Goal: Task Accomplishment & Management: Use online tool/utility

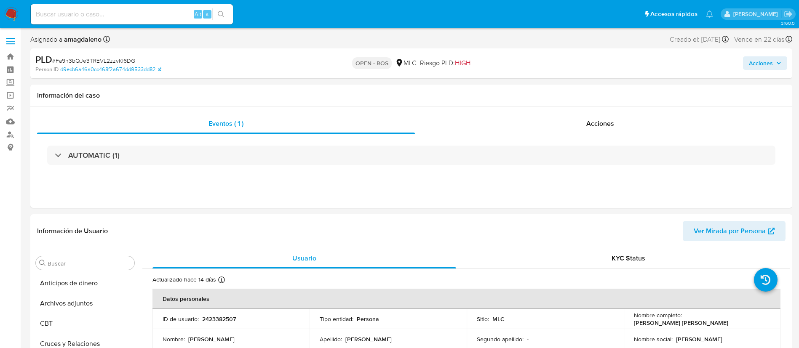
select select "10"
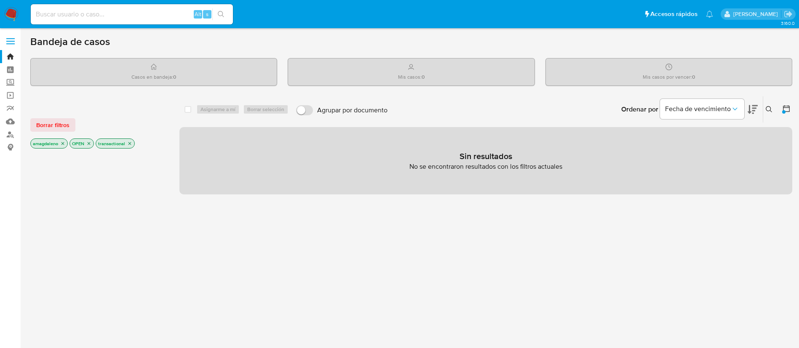
click at [67, 243] on div at bounding box center [98, 293] width 136 height 287
click at [111, 222] on div at bounding box center [98, 293] width 136 height 287
click at [72, 192] on div at bounding box center [98, 293] width 136 height 287
click at [88, 284] on div at bounding box center [98, 293] width 136 height 287
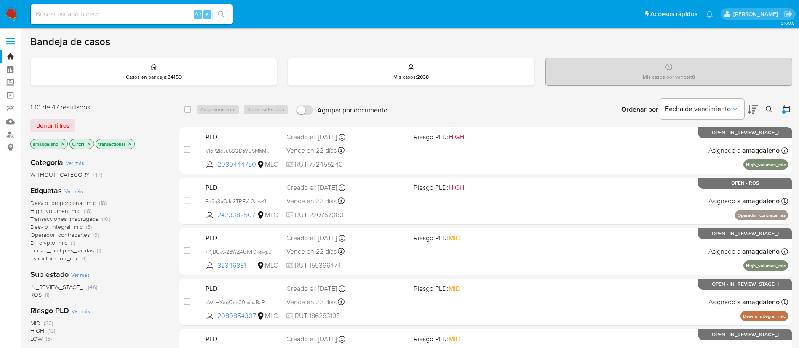
click at [70, 228] on span "Desvio_integral_mlc" at bounding box center [56, 227] width 52 height 8
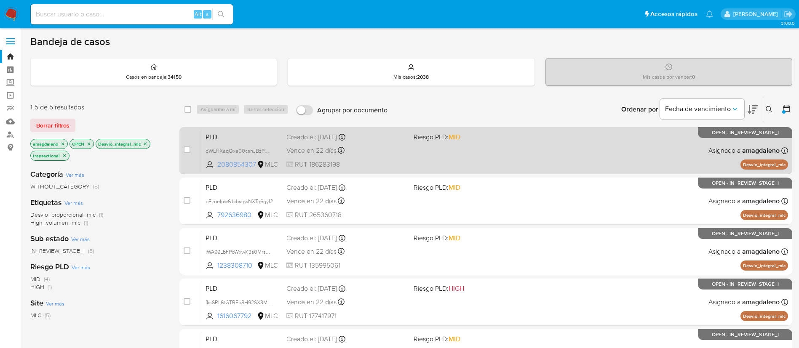
click at [240, 166] on span "2080854307" at bounding box center [236, 164] width 38 height 9
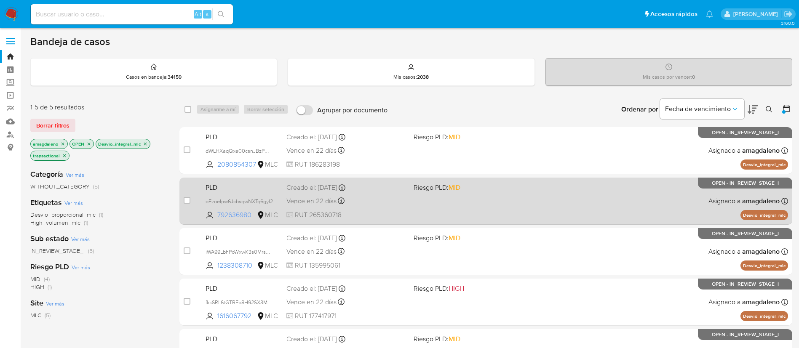
click at [235, 218] on span "792636980" at bounding box center [236, 215] width 38 height 9
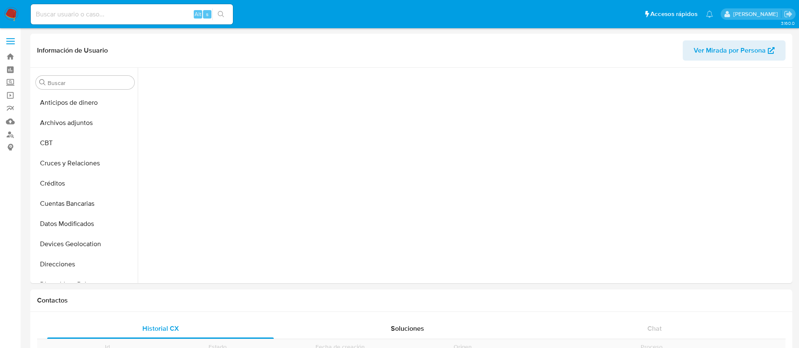
scroll to position [131, 0]
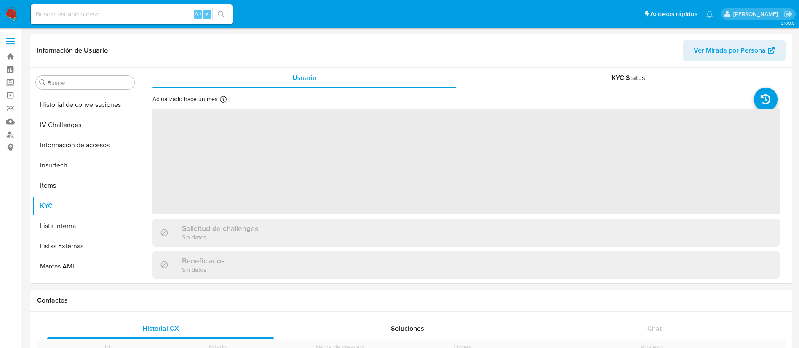
scroll to position [356, 0]
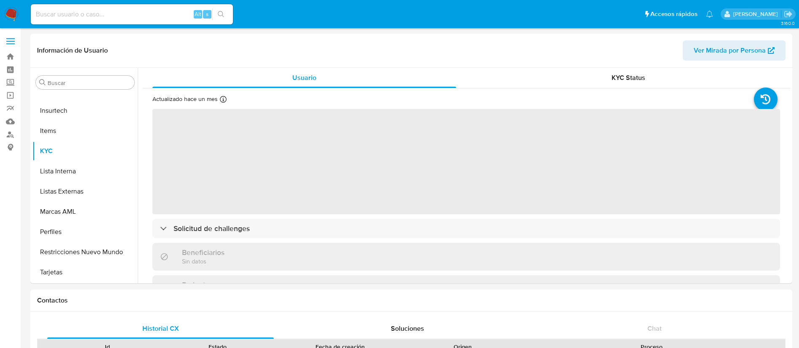
select select "10"
